Goal: Check status: Check status

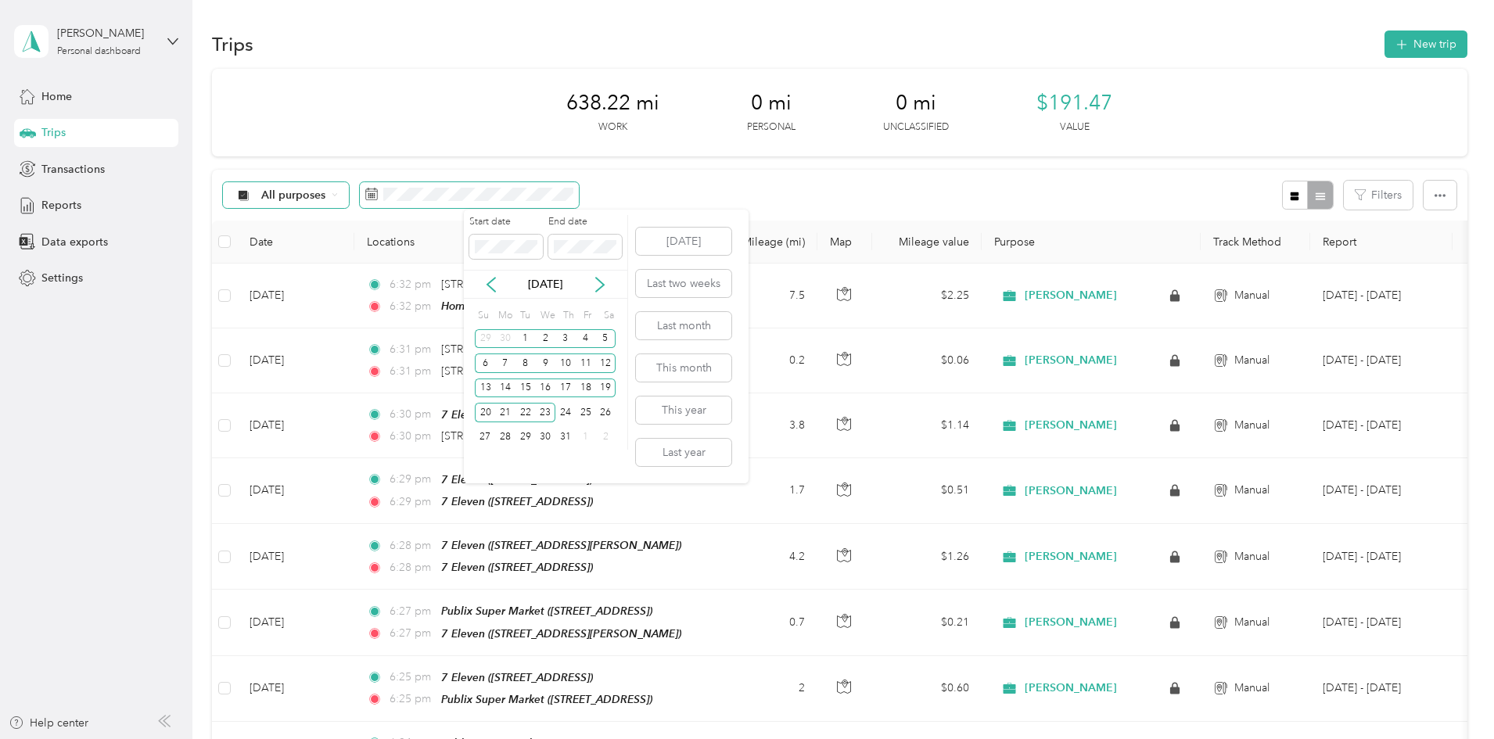
click at [415, 203] on div "All purposes" at bounding box center [401, 195] width 357 height 29
click at [605, 284] on icon at bounding box center [600, 285] width 16 height 16
click at [545, 364] on div "6" at bounding box center [545, 364] width 20 height 20
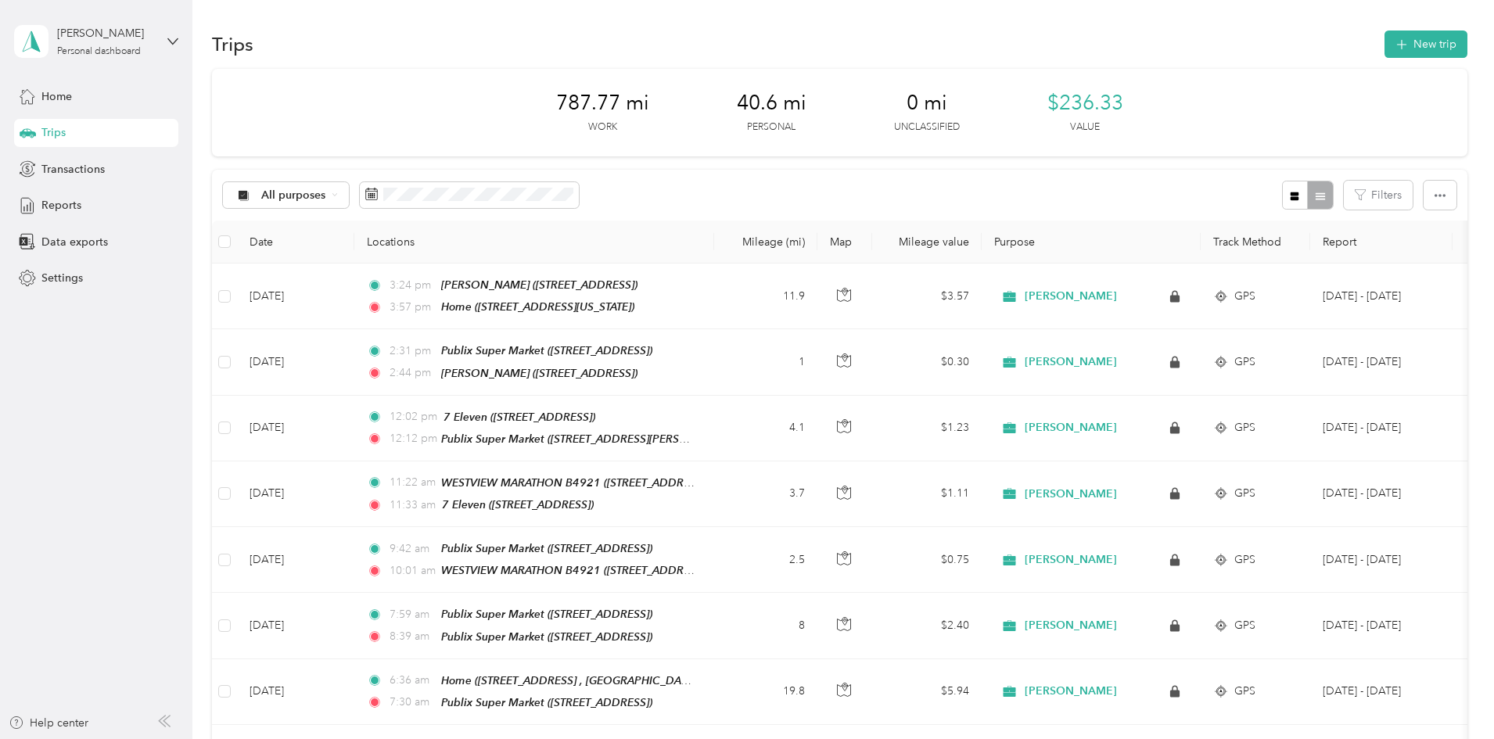
click at [956, 187] on div "All purposes Filters" at bounding box center [839, 195] width 1255 height 51
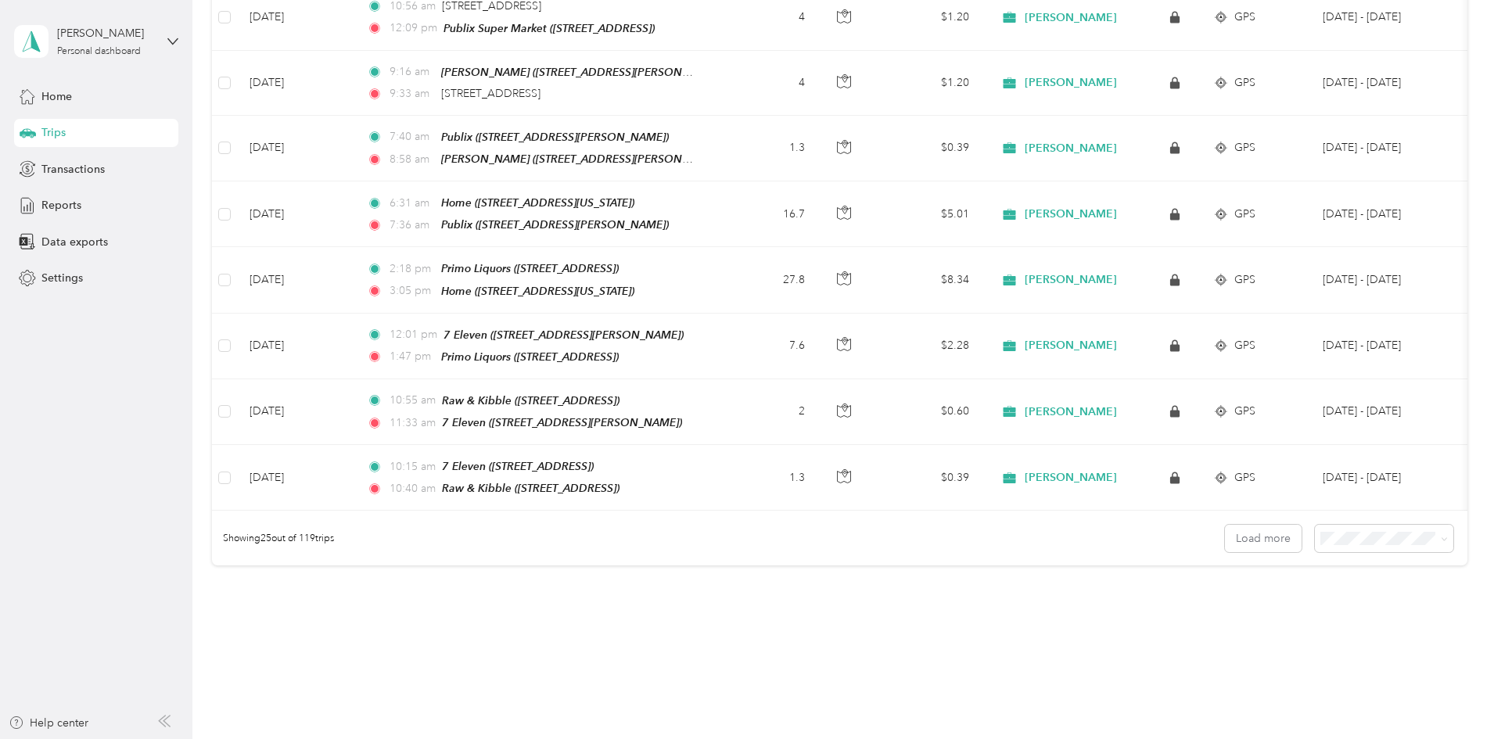
scroll to position [1416, 0]
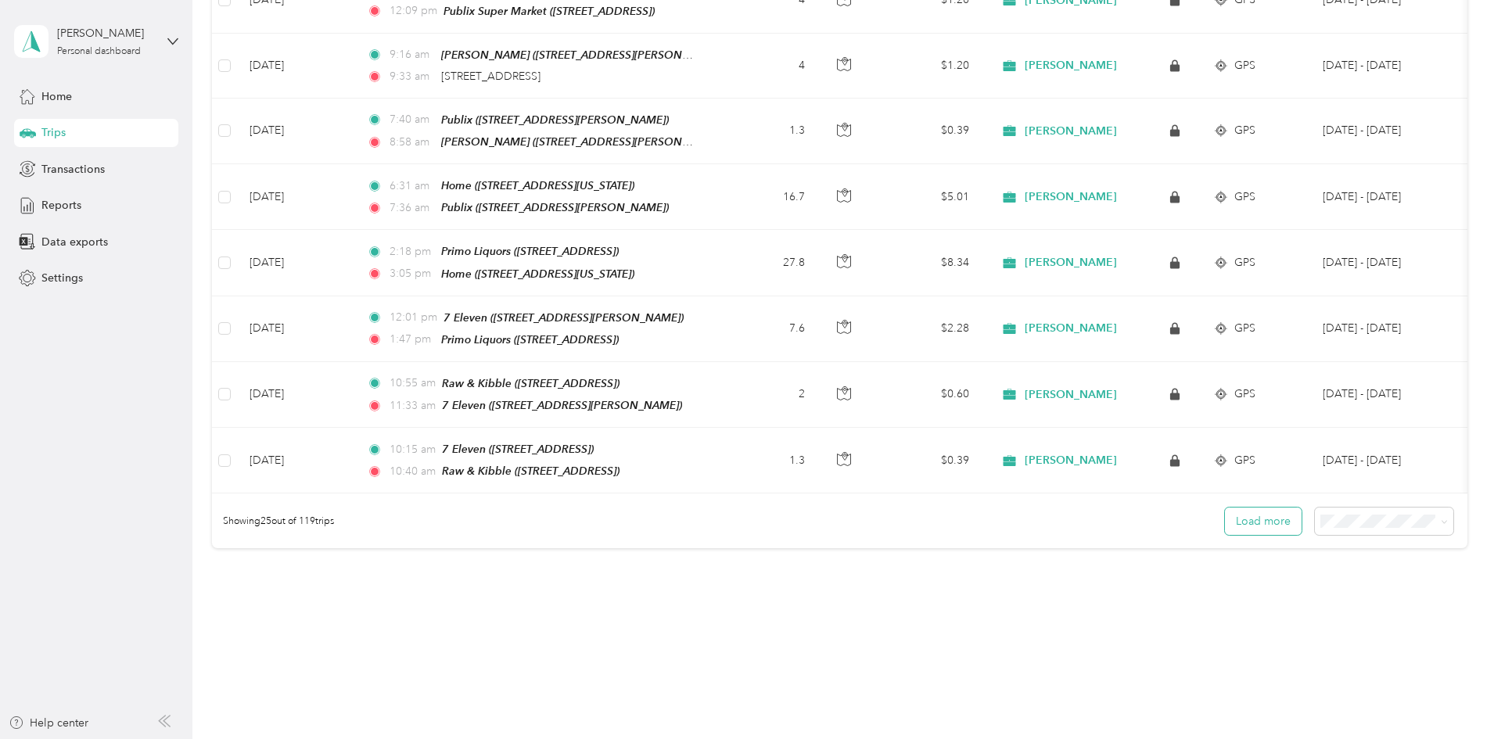
click at [1225, 508] on button "Load more" at bounding box center [1263, 521] width 77 height 27
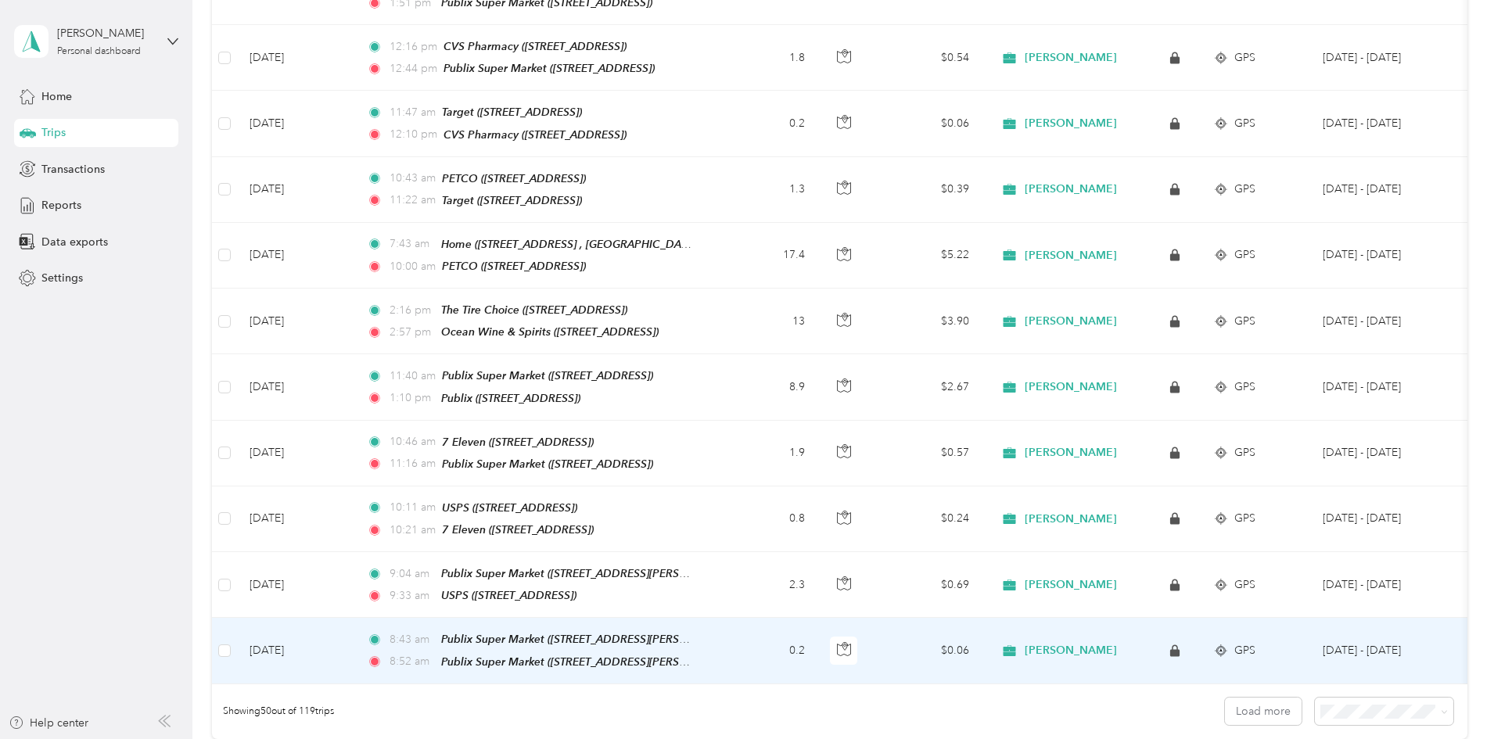
scroll to position [3024, 0]
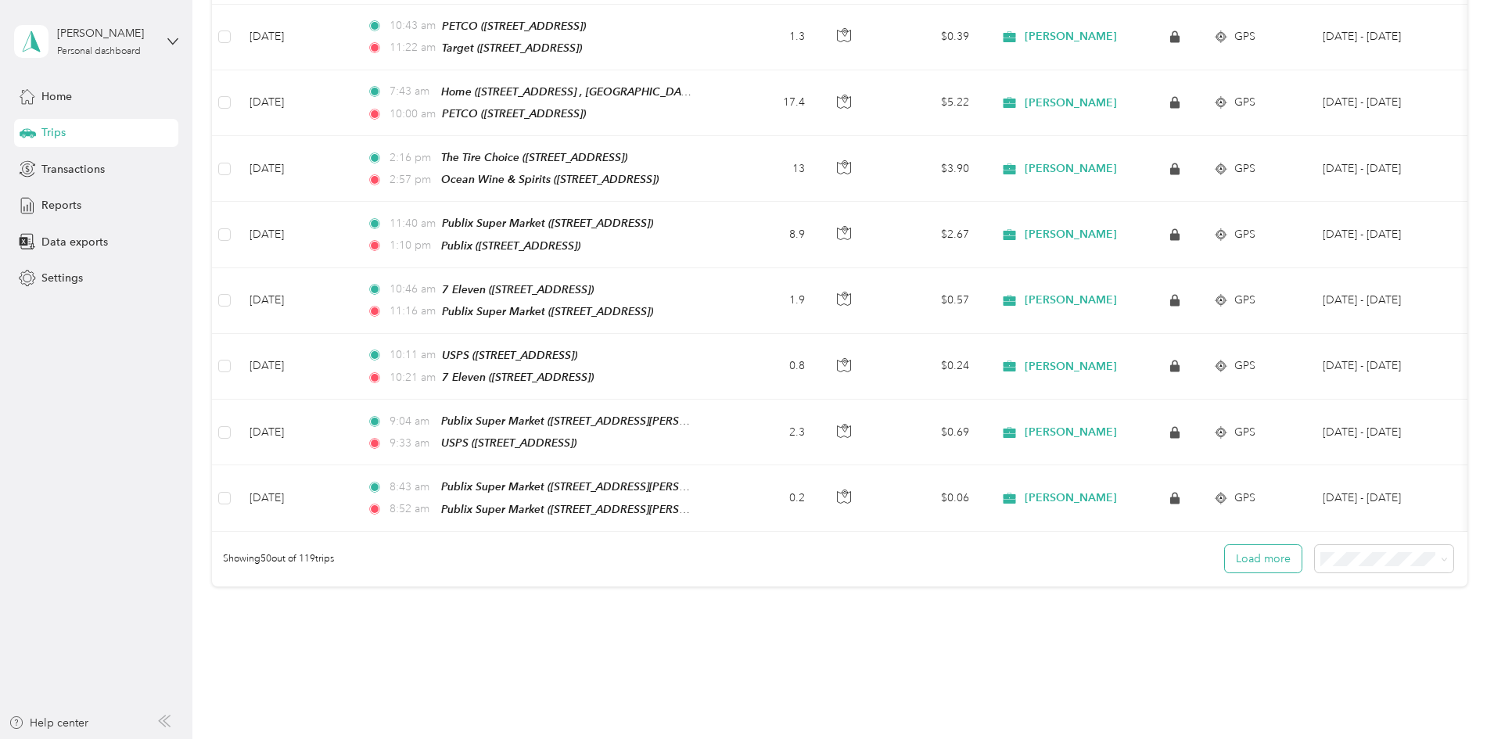
click at [1225, 545] on button "Load more" at bounding box center [1263, 558] width 77 height 27
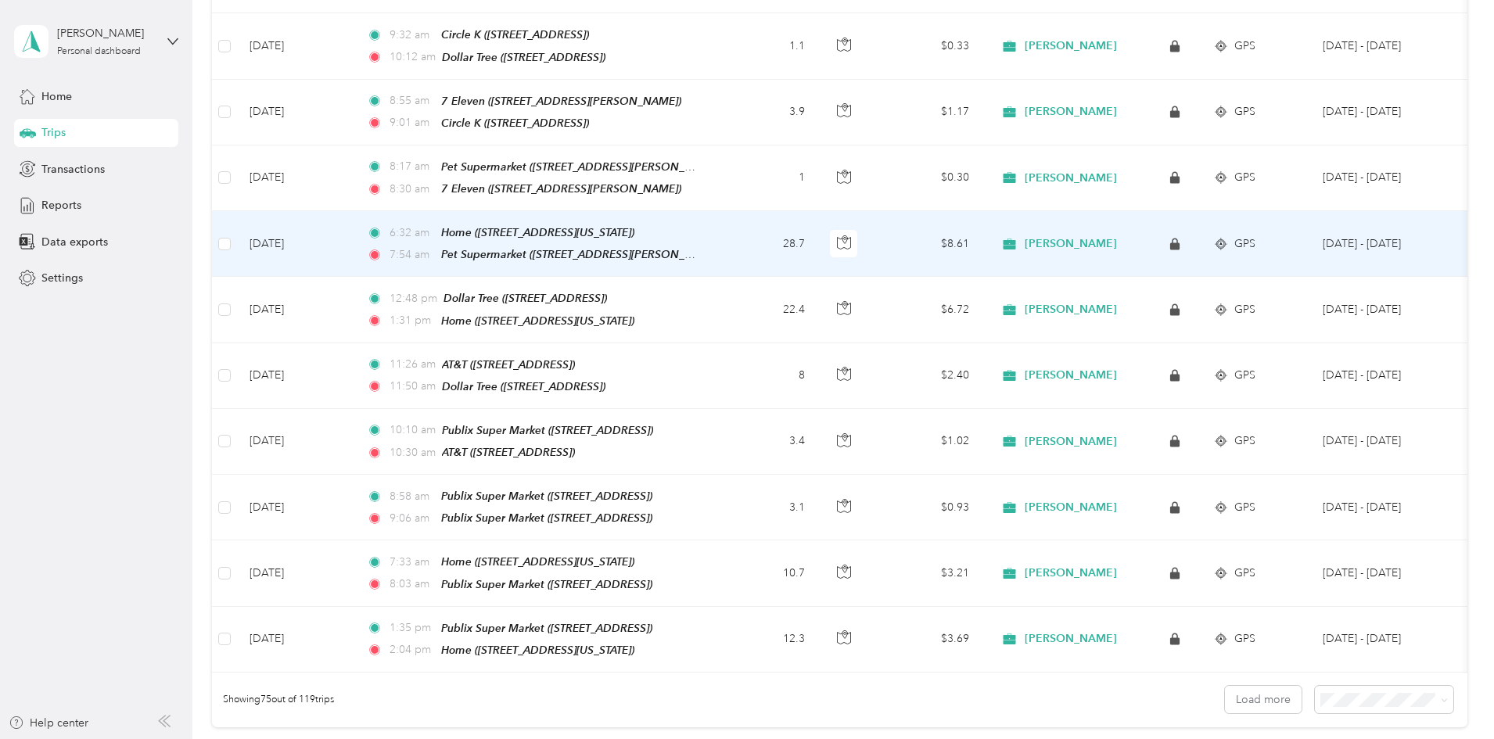
scroll to position [4632, 0]
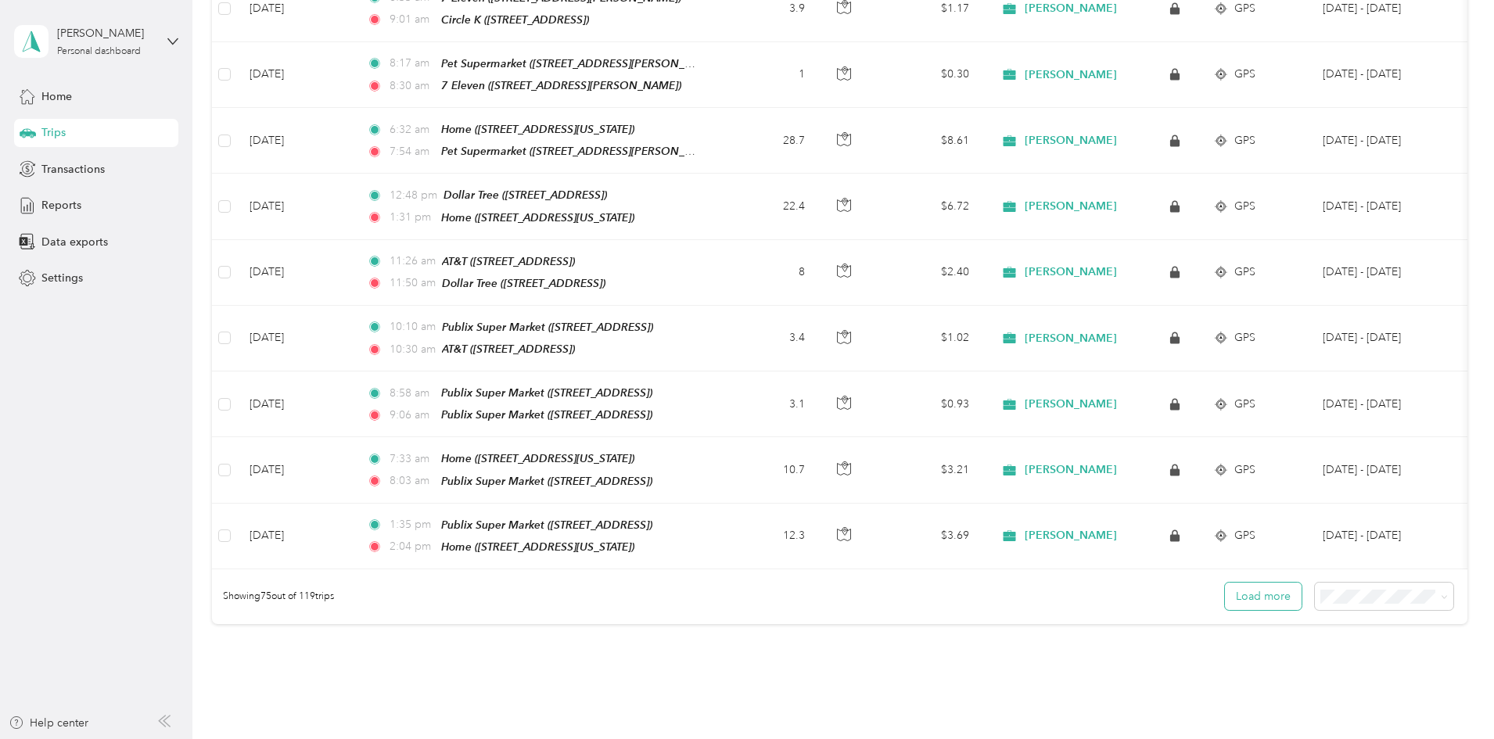
click at [1225, 583] on button "Load more" at bounding box center [1263, 596] width 77 height 27
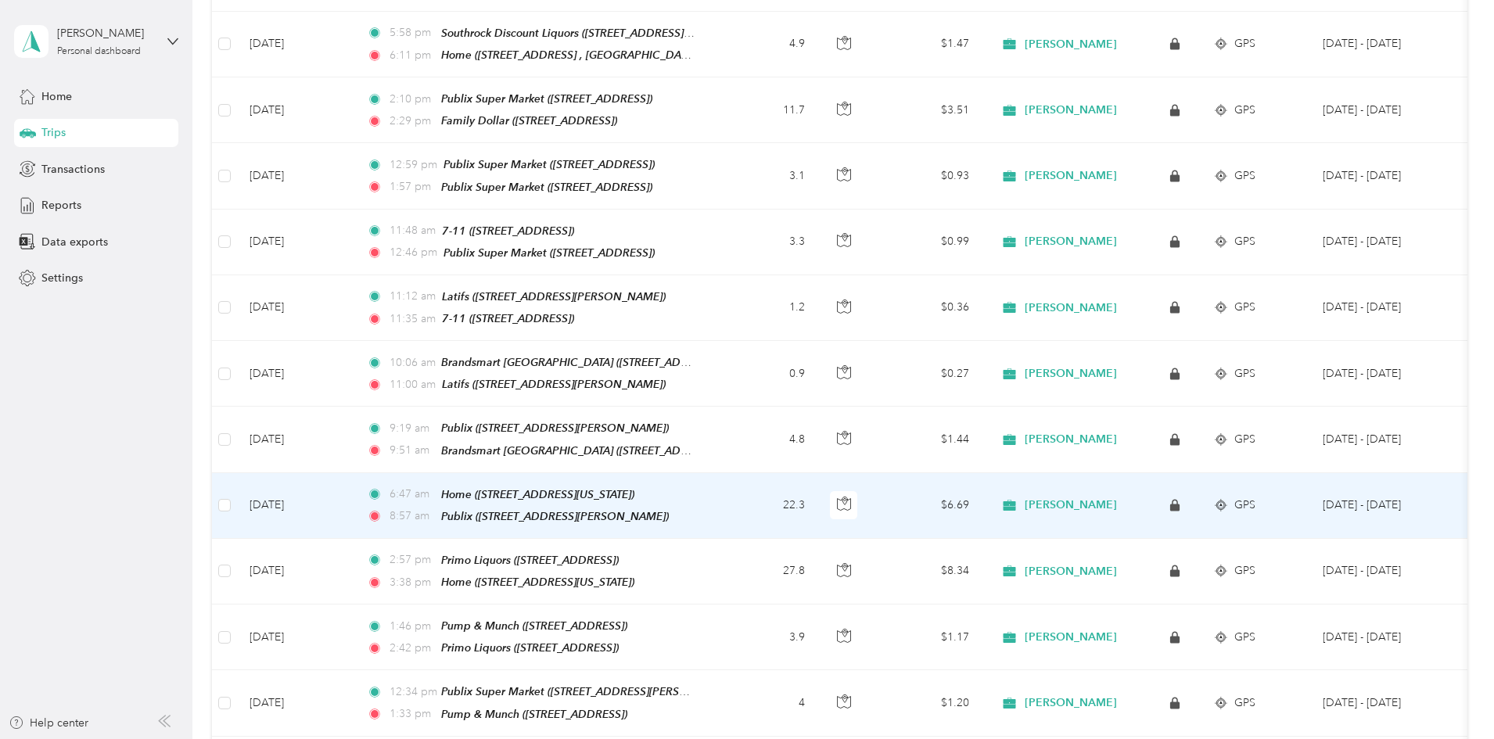
scroll to position [6118, 0]
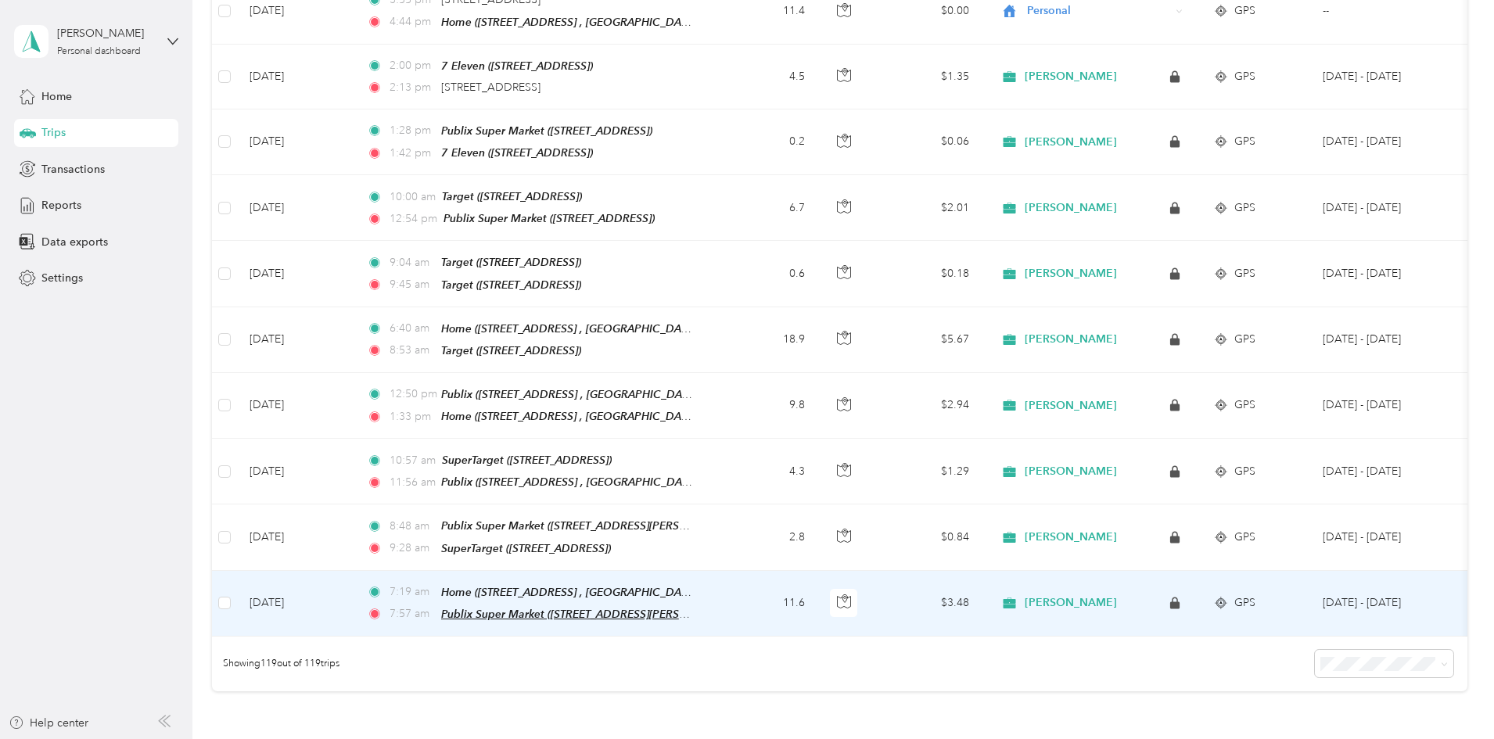
scroll to position [7384, 0]
